Goal: Information Seeking & Learning: Check status

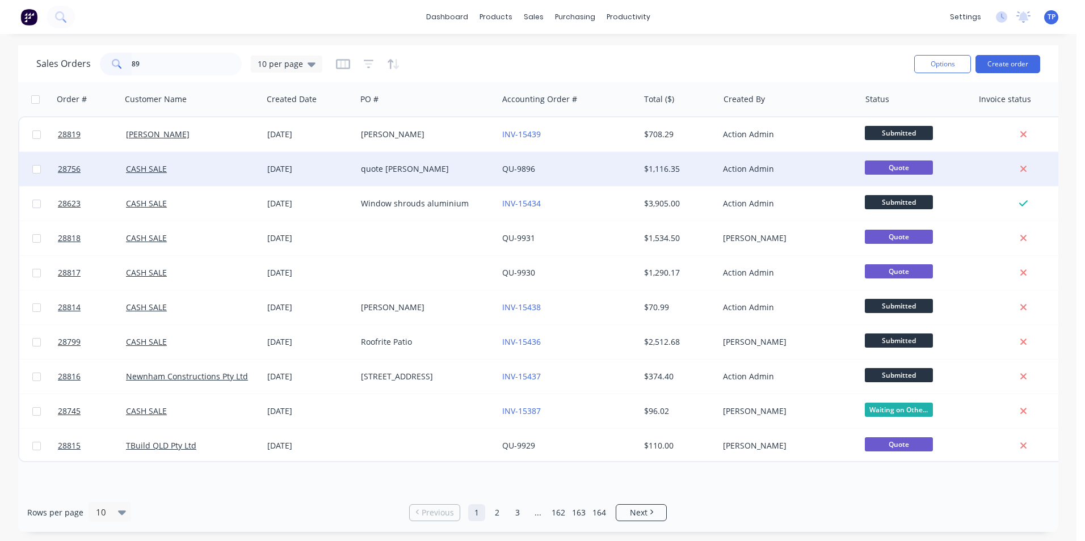
type input "896"
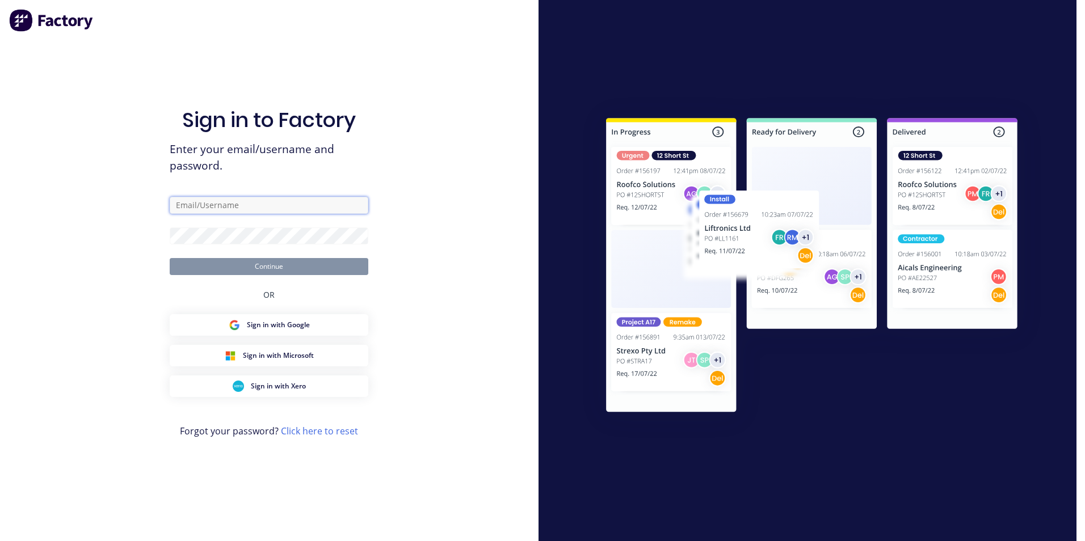
type input "[PERSON_NAME][EMAIL_ADDRESS][PERSON_NAME][DOMAIN_NAME]"
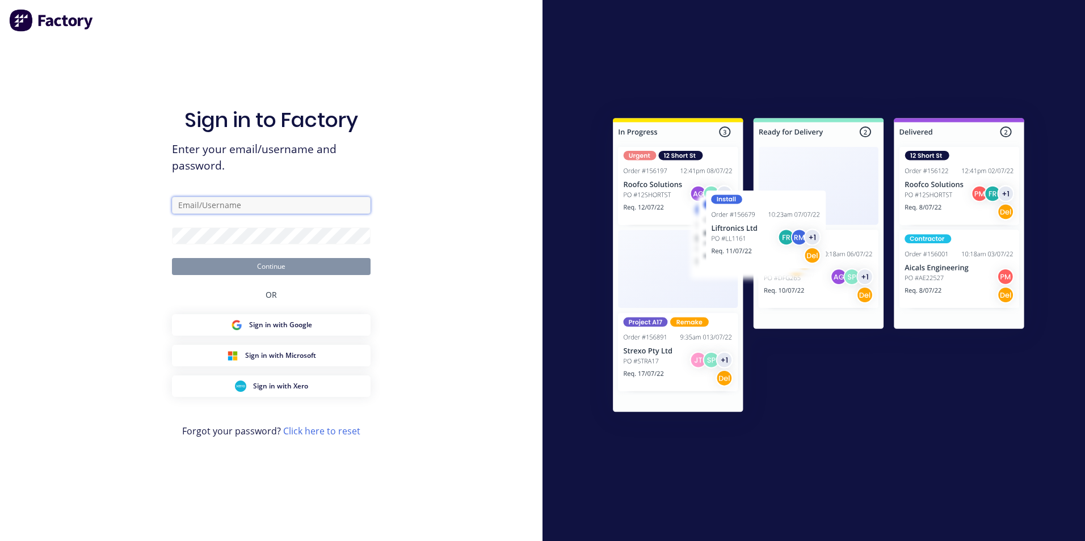
type input "[PERSON_NAME][EMAIL_ADDRESS][PERSON_NAME][DOMAIN_NAME]"
click at [224, 272] on button "Continue" at bounding box center [271, 266] width 199 height 17
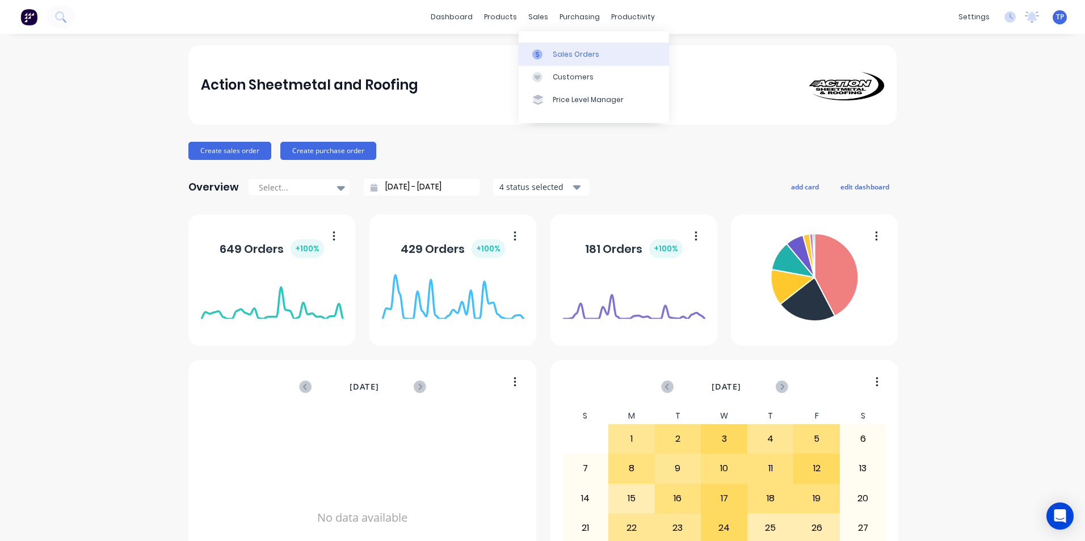
drag, startPoint x: 581, startPoint y: 53, endPoint x: 571, endPoint y: 60, distance: 11.5
click at [581, 53] on div "Sales Orders" at bounding box center [576, 54] width 47 height 10
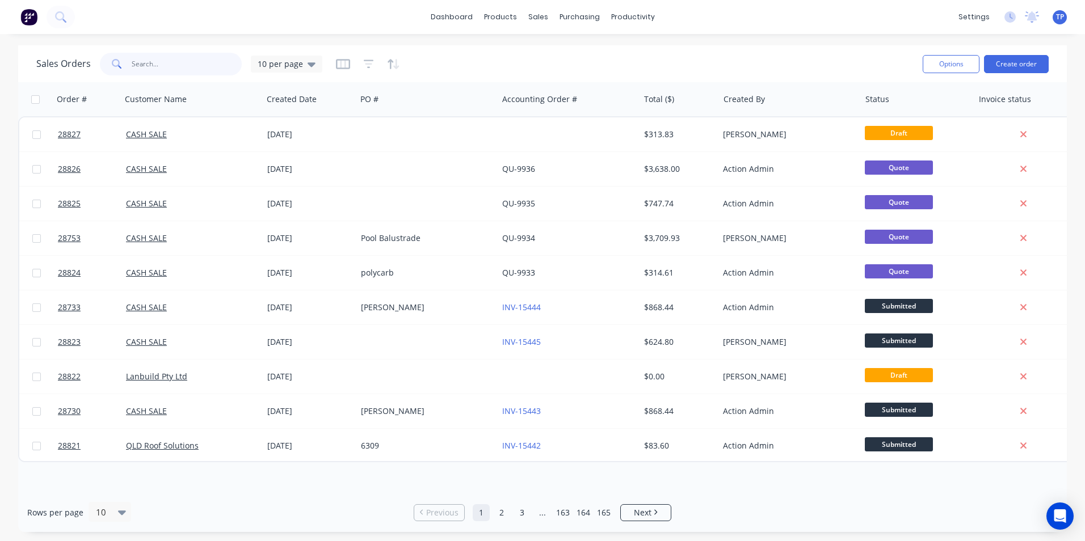
click at [173, 65] on input "text" at bounding box center [187, 64] width 111 height 23
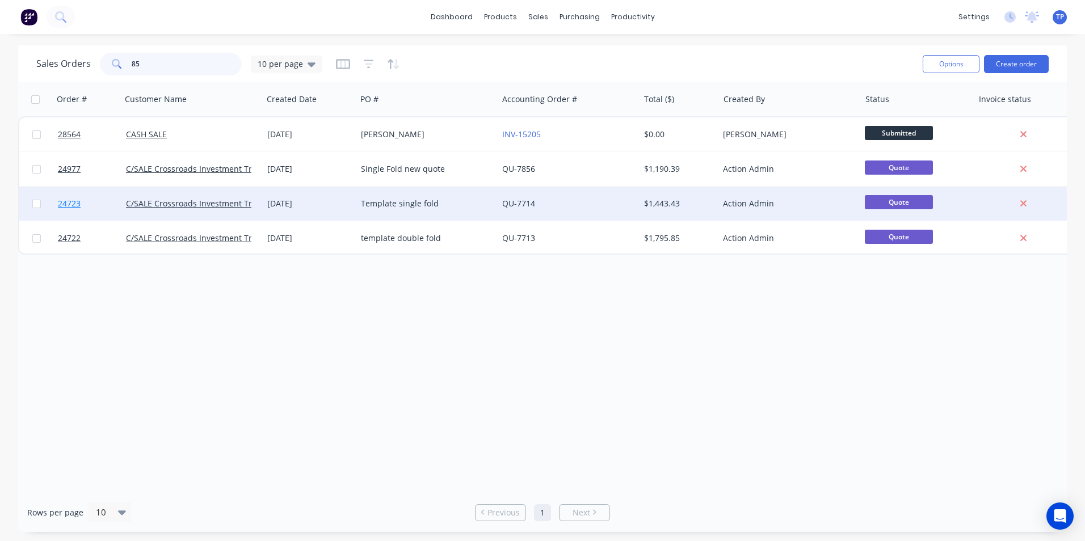
type input "8"
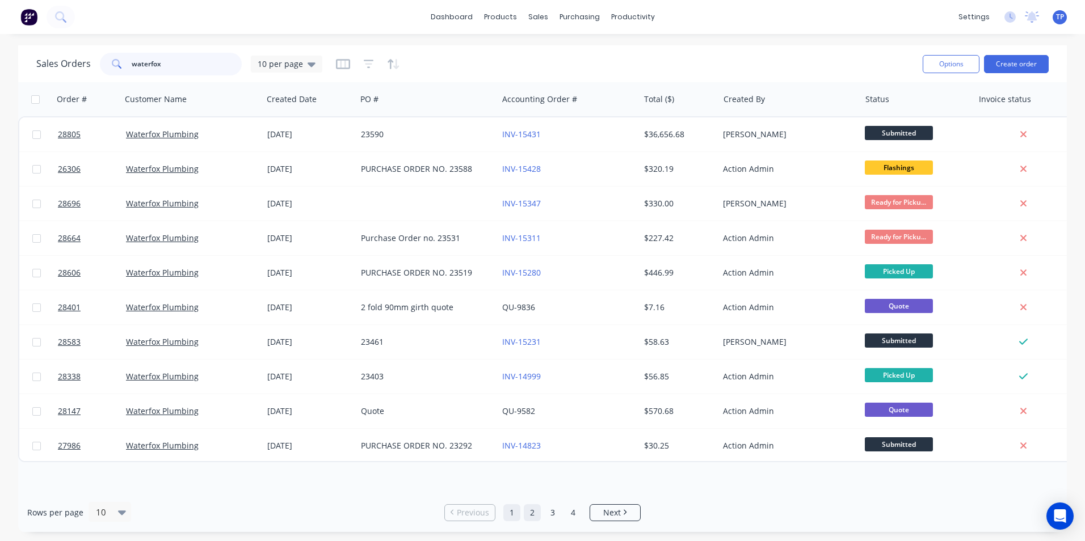
type input "waterfox"
click at [534, 512] on link "2" at bounding box center [532, 512] width 17 height 17
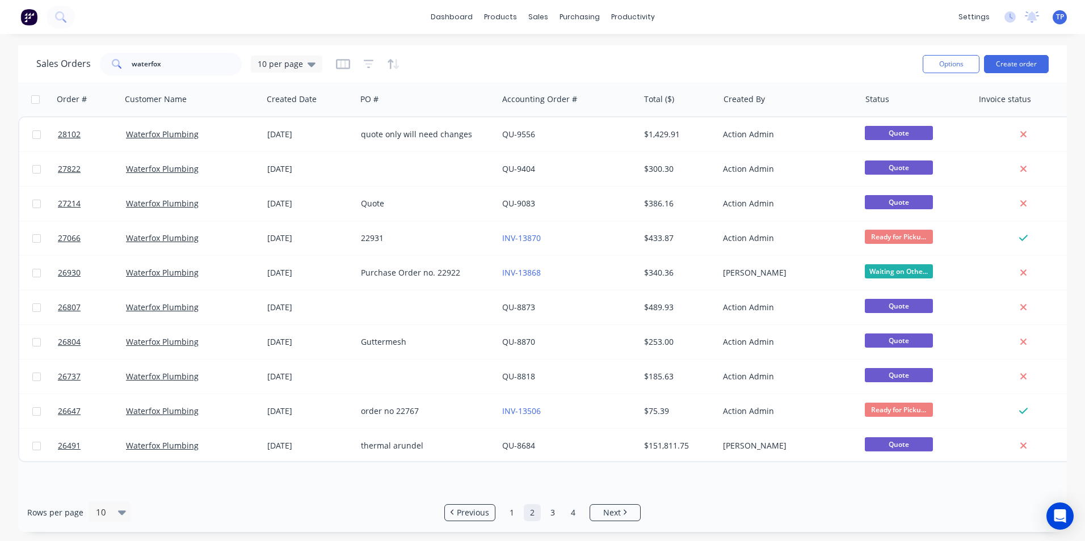
click at [249, 507] on div "Rows per page 10" at bounding box center [198, 512] width 343 height 21
click at [555, 513] on link "3" at bounding box center [552, 512] width 17 height 17
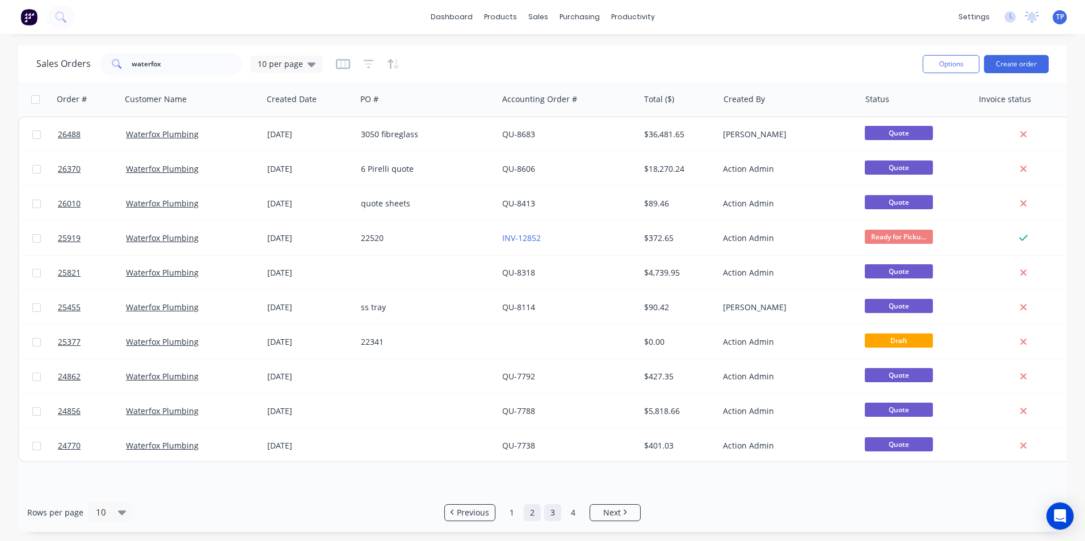
click at [530, 515] on link "2" at bounding box center [532, 512] width 17 height 17
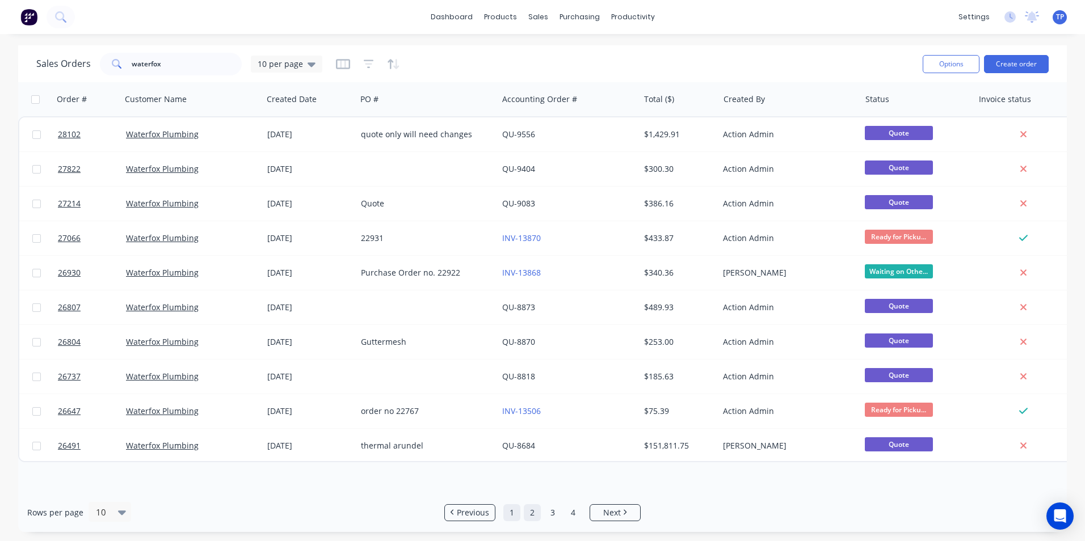
click at [515, 514] on link "1" at bounding box center [511, 512] width 17 height 17
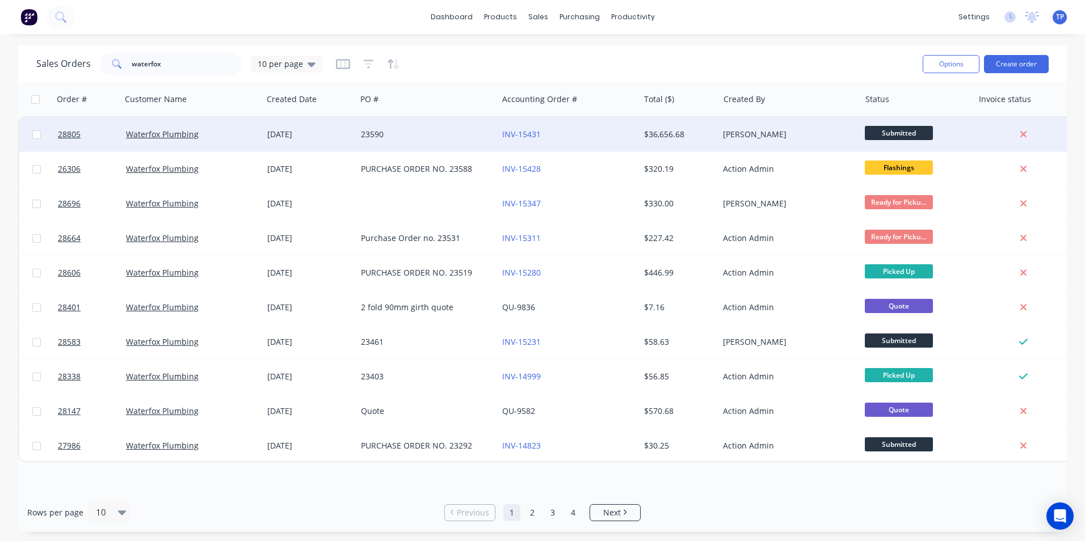
click at [228, 138] on div "Waterfox Plumbing" at bounding box center [189, 134] width 126 height 11
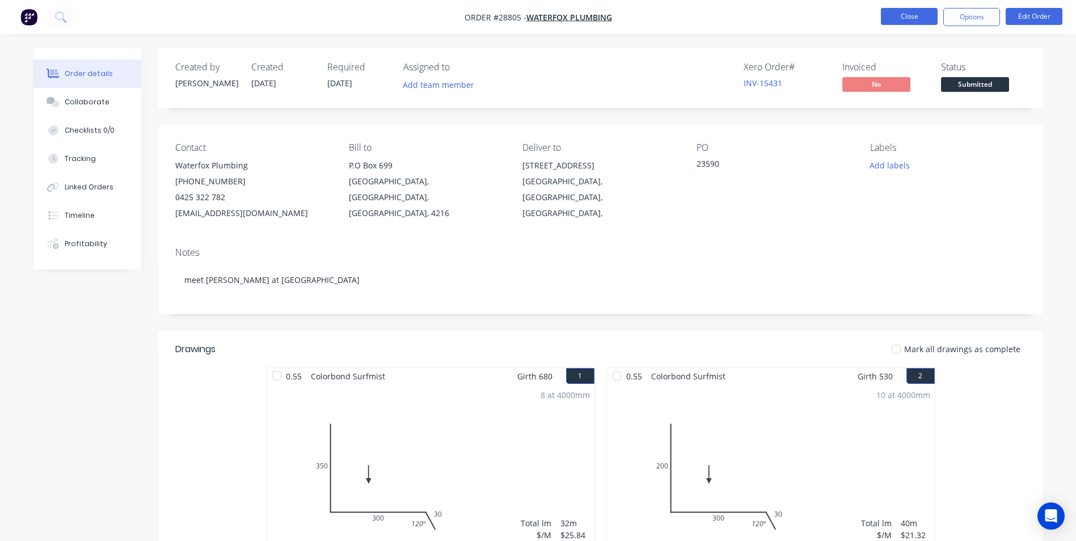
click at [895, 16] on button "Close" at bounding box center [909, 16] width 57 height 17
click at [927, 15] on button "Close" at bounding box center [909, 16] width 57 height 17
